Goal: Task Accomplishment & Management: Manage account settings

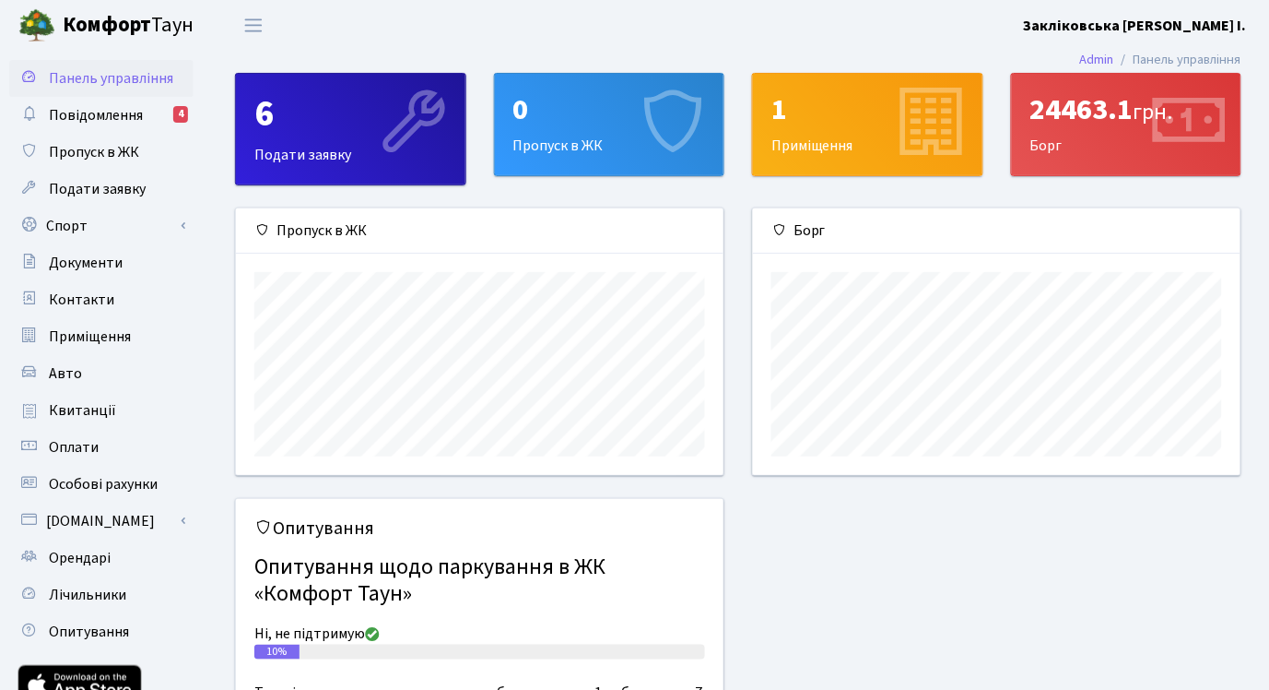
scroll to position [265, 489]
click at [1187, 53] on li "Панель управління" at bounding box center [1177, 60] width 127 height 20
click at [1084, 55] on link "Admin" at bounding box center [1097, 59] width 34 height 19
click at [1211, 25] on b "Закліковська [PERSON_NAME] І." at bounding box center [1135, 26] width 223 height 20
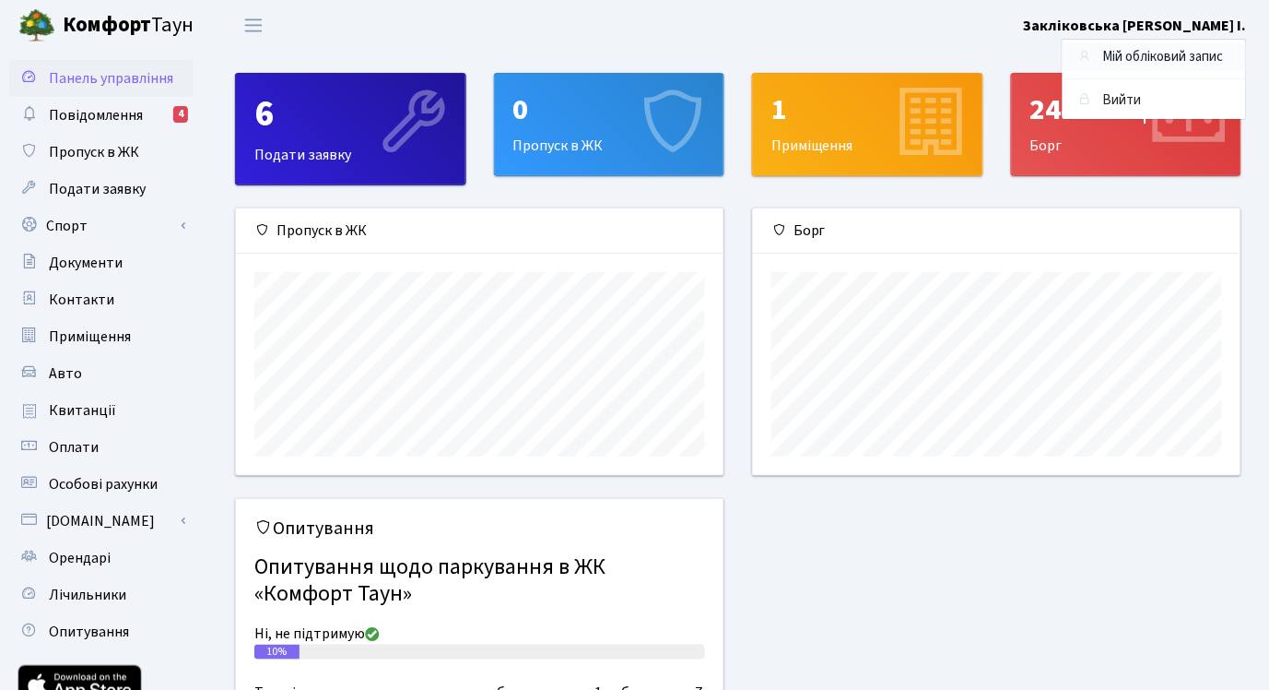
click at [1202, 49] on link "Мій обліковий запис" at bounding box center [1154, 57] width 183 height 29
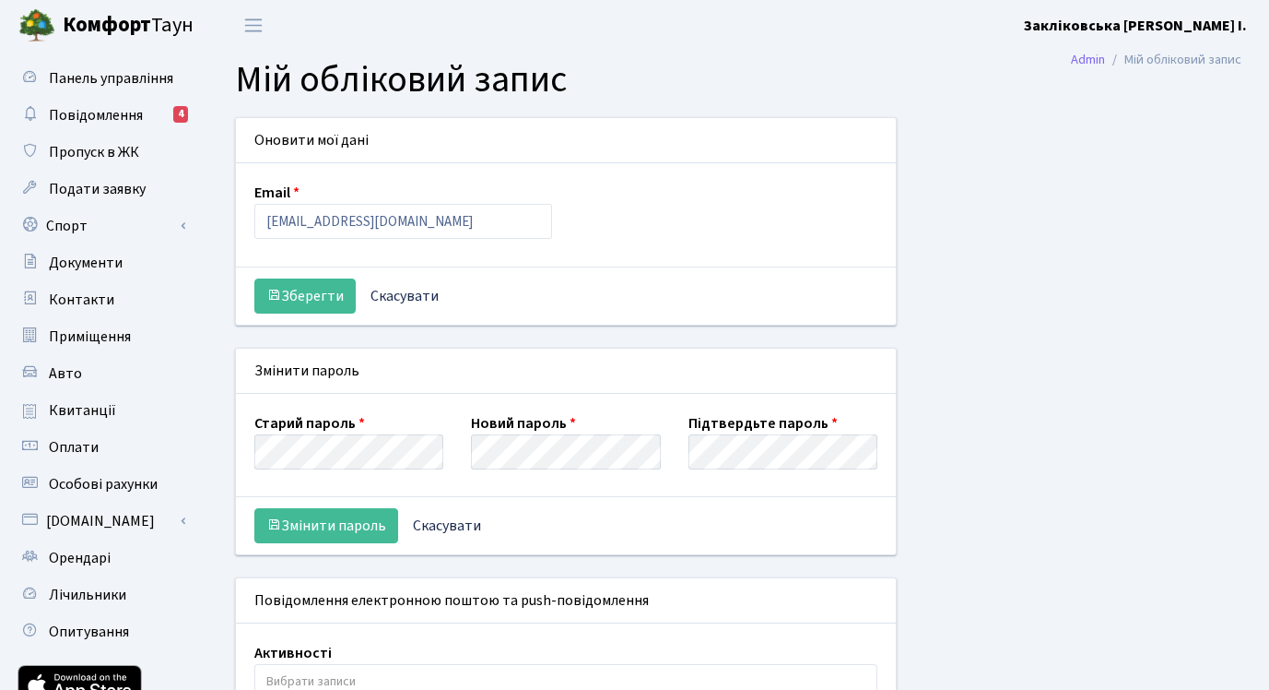
select select
click at [487, 216] on input "3516097@logistis-info.com.ua" at bounding box center [403, 221] width 298 height 35
click at [485, 225] on input "3516097@logistis-info.com.ua" at bounding box center [403, 221] width 298 height 35
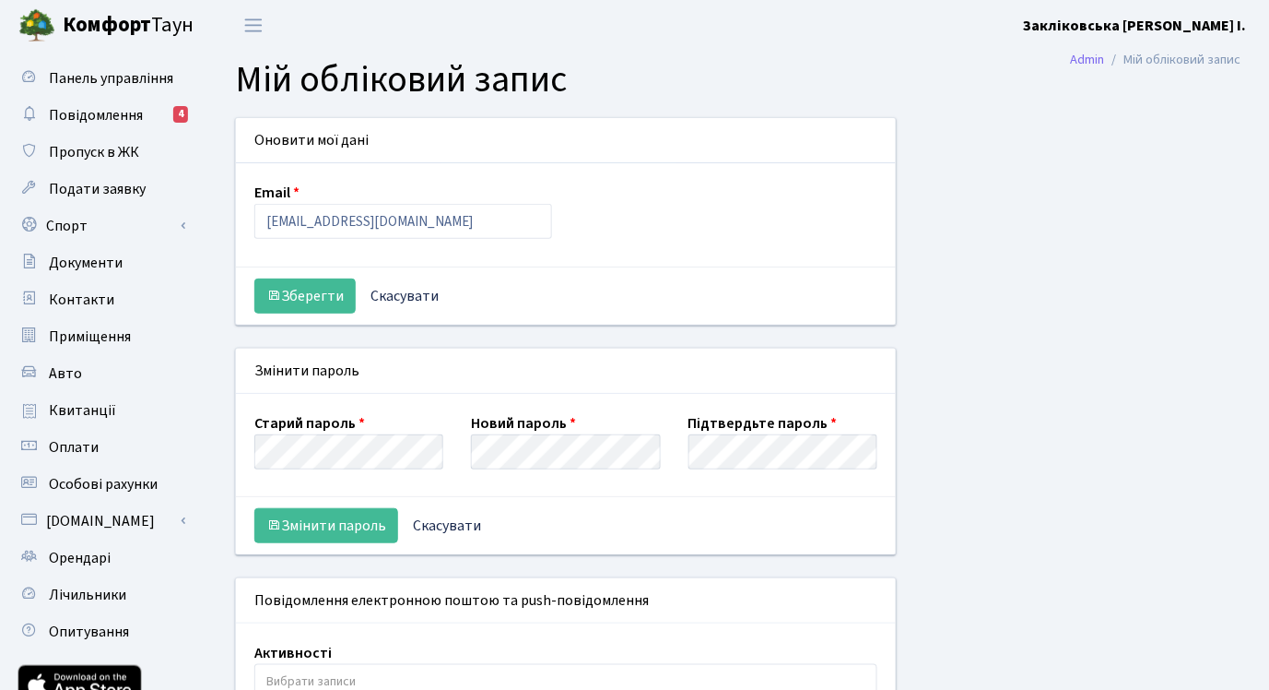
click at [1026, 206] on div "Оновити мої дані Email 3516097@logistis-info.com.ua Зберегти Скасувати Змінити …" at bounding box center [738, 462] width 1034 height 690
click at [1090, 61] on link "Admin" at bounding box center [1088, 59] width 34 height 19
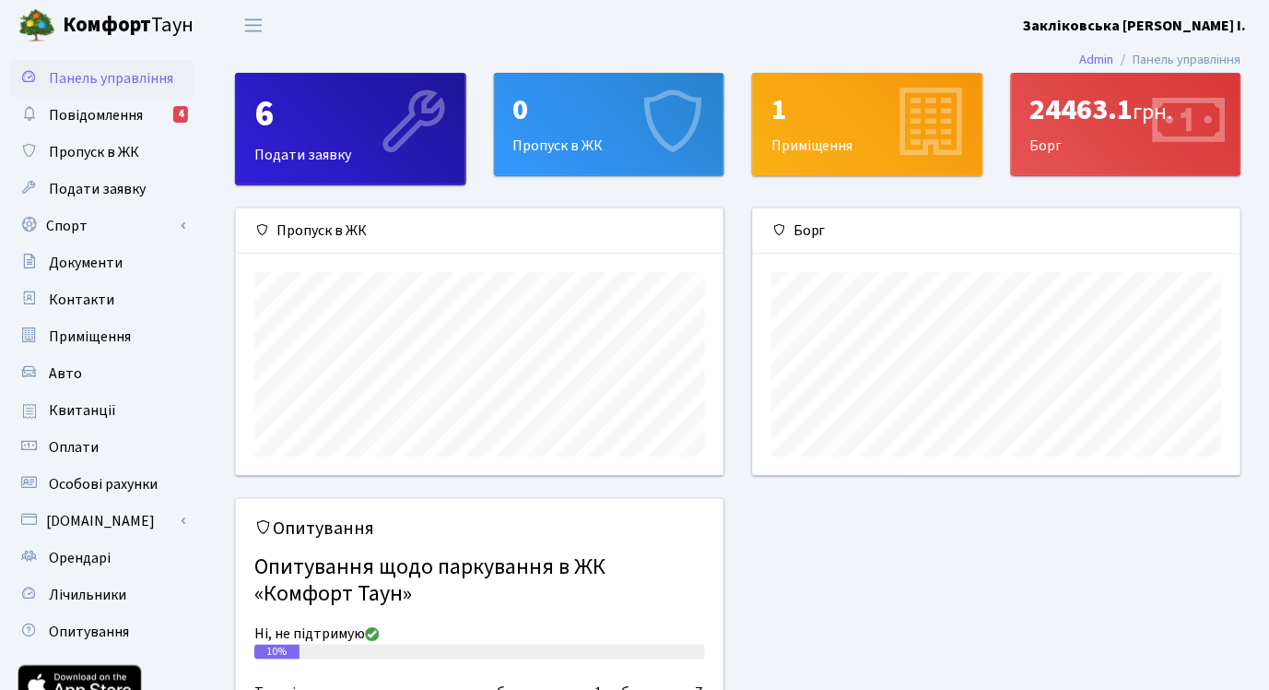
scroll to position [265, 489]
click at [1132, 19] on b "Закліковська [PERSON_NAME] І." at bounding box center [1135, 26] width 223 height 20
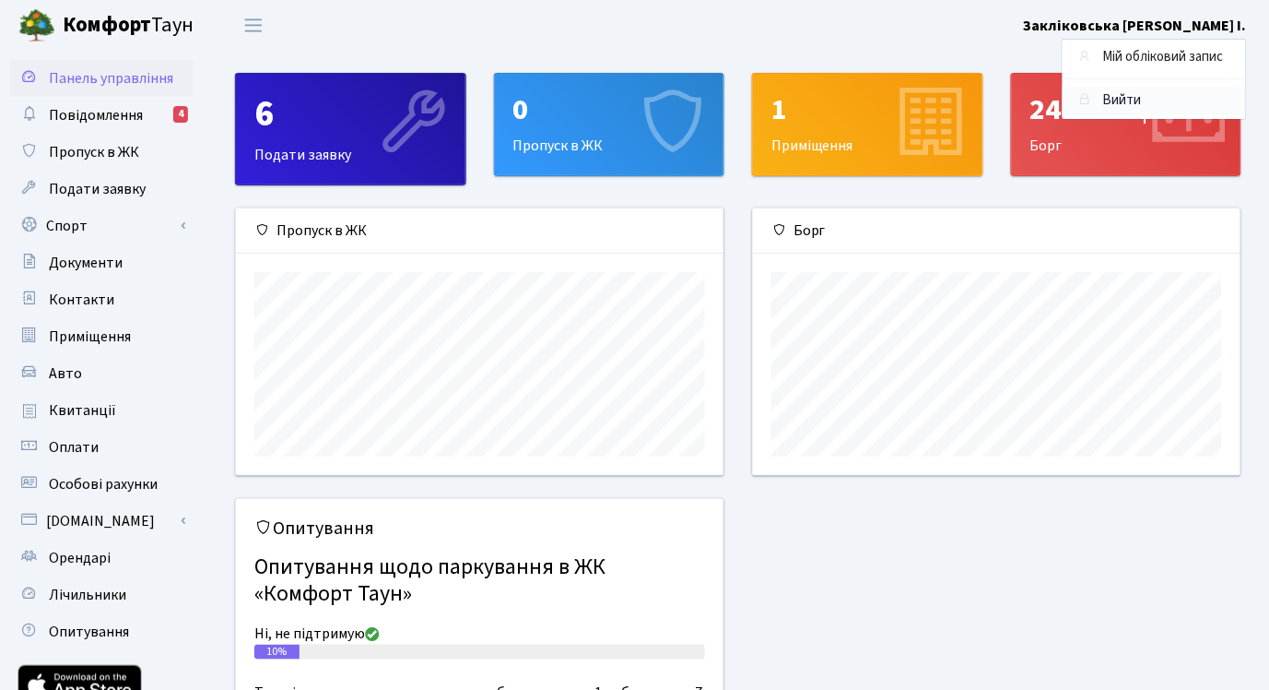
click at [1120, 109] on link "Вийти" at bounding box center [1154, 101] width 183 height 29
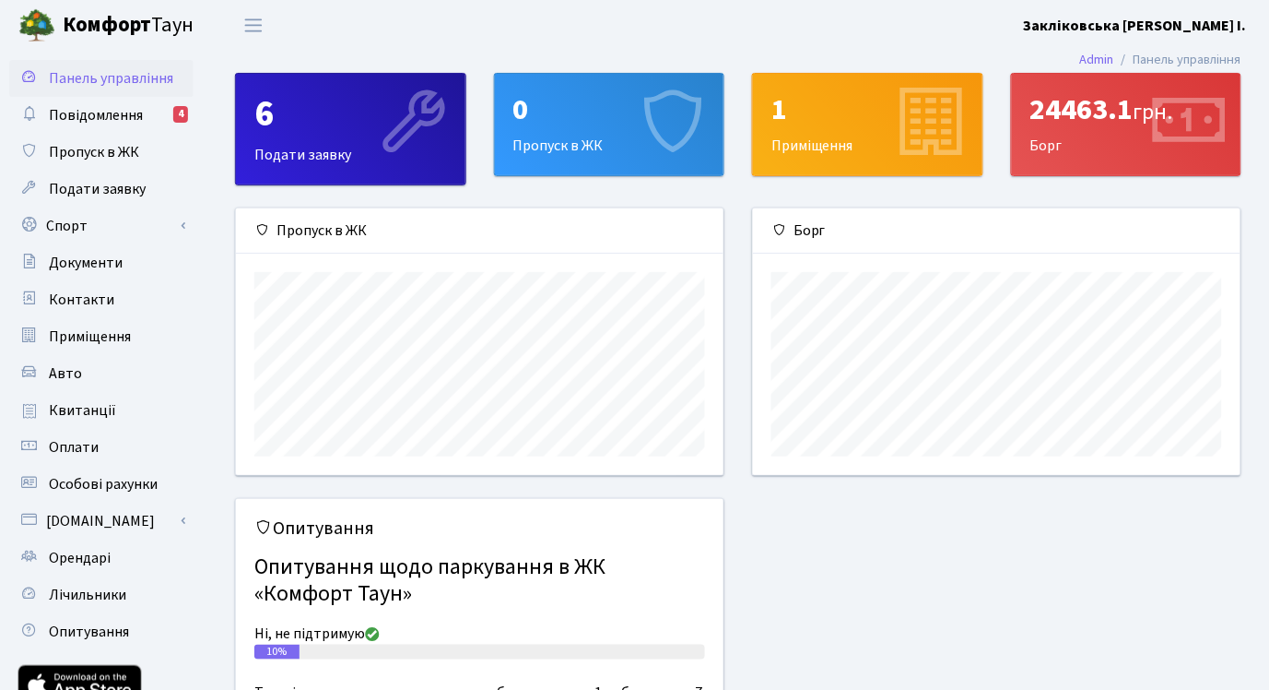
click at [1224, 22] on b "Закліковська [PERSON_NAME] І." at bounding box center [1135, 26] width 223 height 20
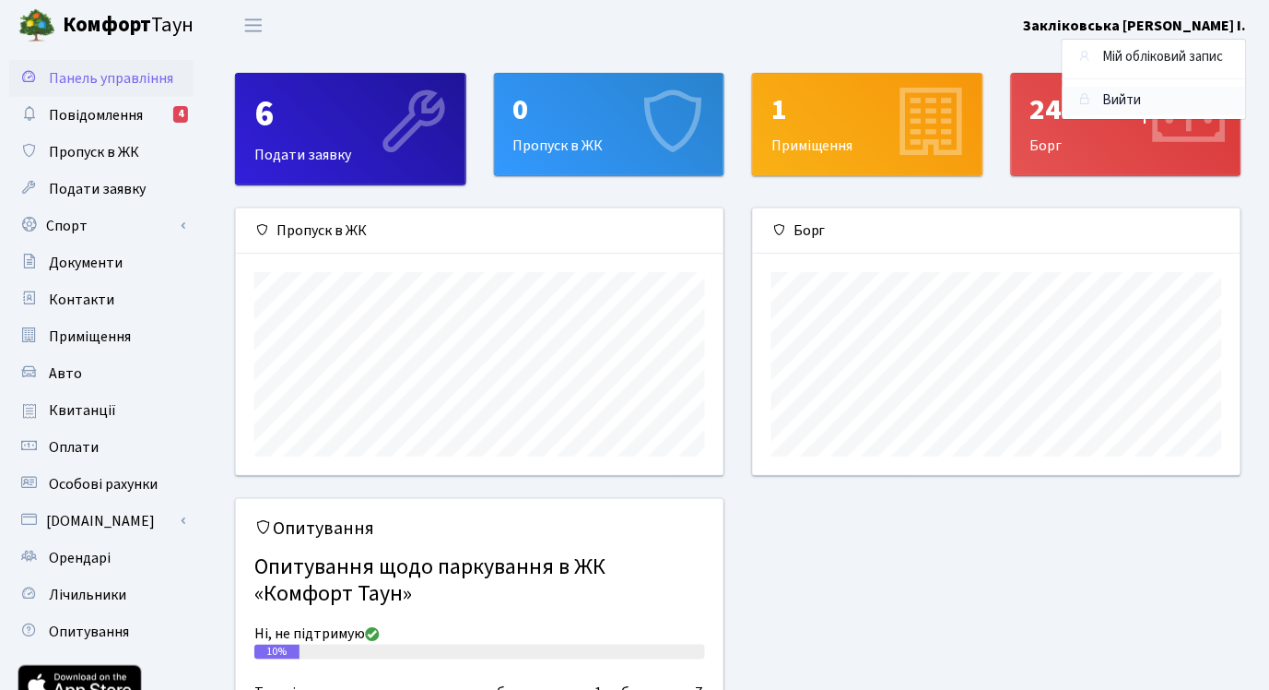
click at [1103, 105] on link "Вийти" at bounding box center [1154, 101] width 183 height 29
